Goal: Complete application form

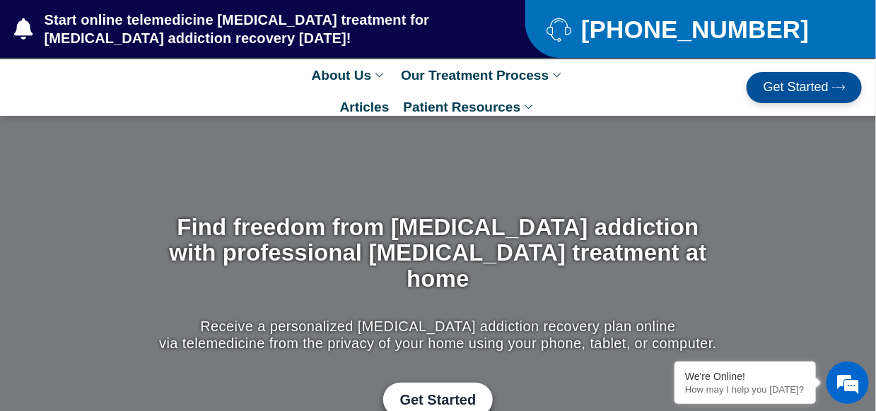
click at [777, 81] on span "Get Started" at bounding box center [795, 88] width 65 height 14
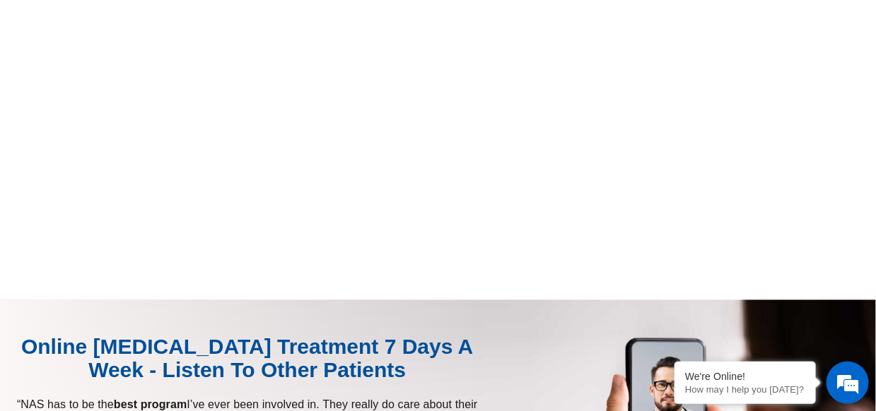
scroll to position [2741, 0]
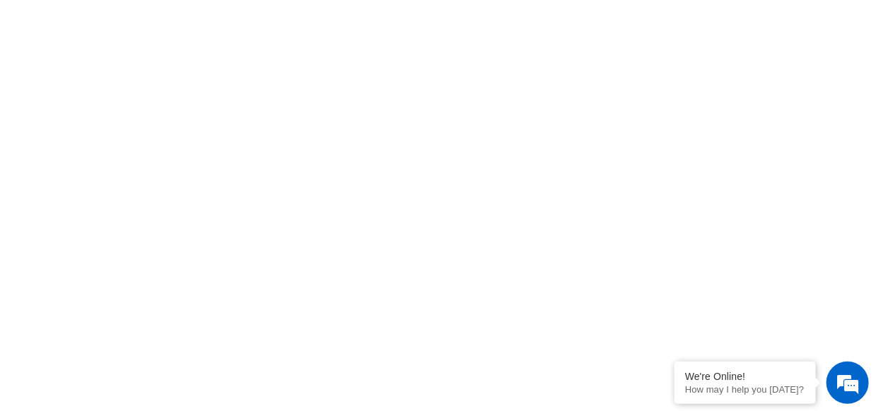
scroll to position [1348, 0]
click at [4, 252] on div "click here to fill-out new patient packet form to get started with Suboxone Tre…" at bounding box center [438, 327] width 876 height 2179
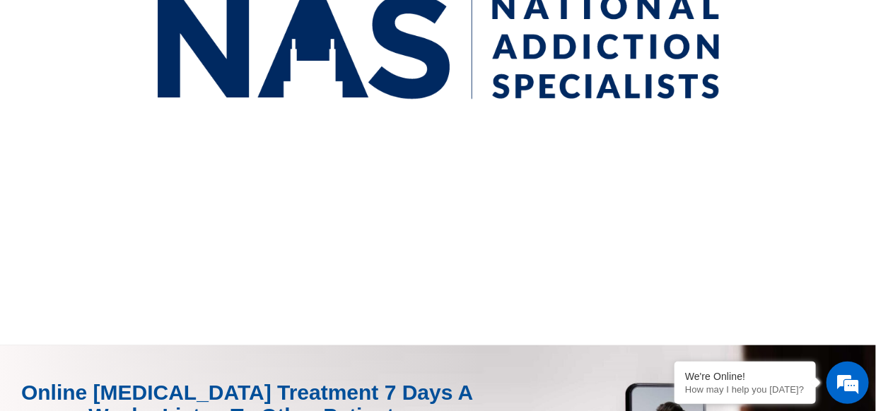
scroll to position [375, 0]
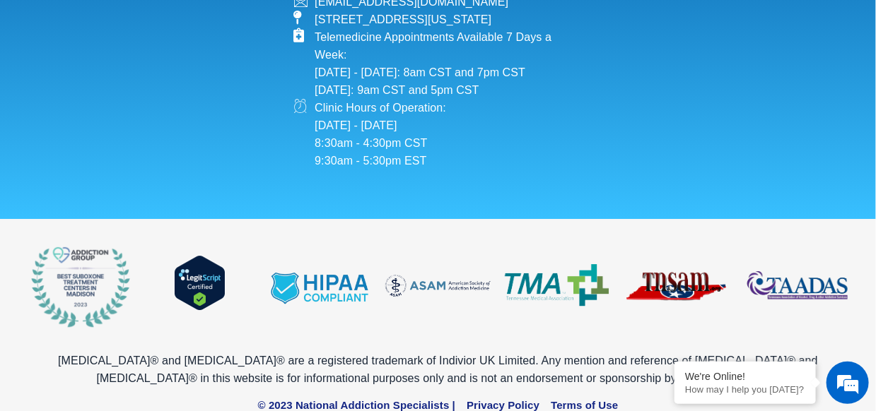
scroll to position [1545, 0]
